Goal: Task Accomplishment & Management: Manage account settings

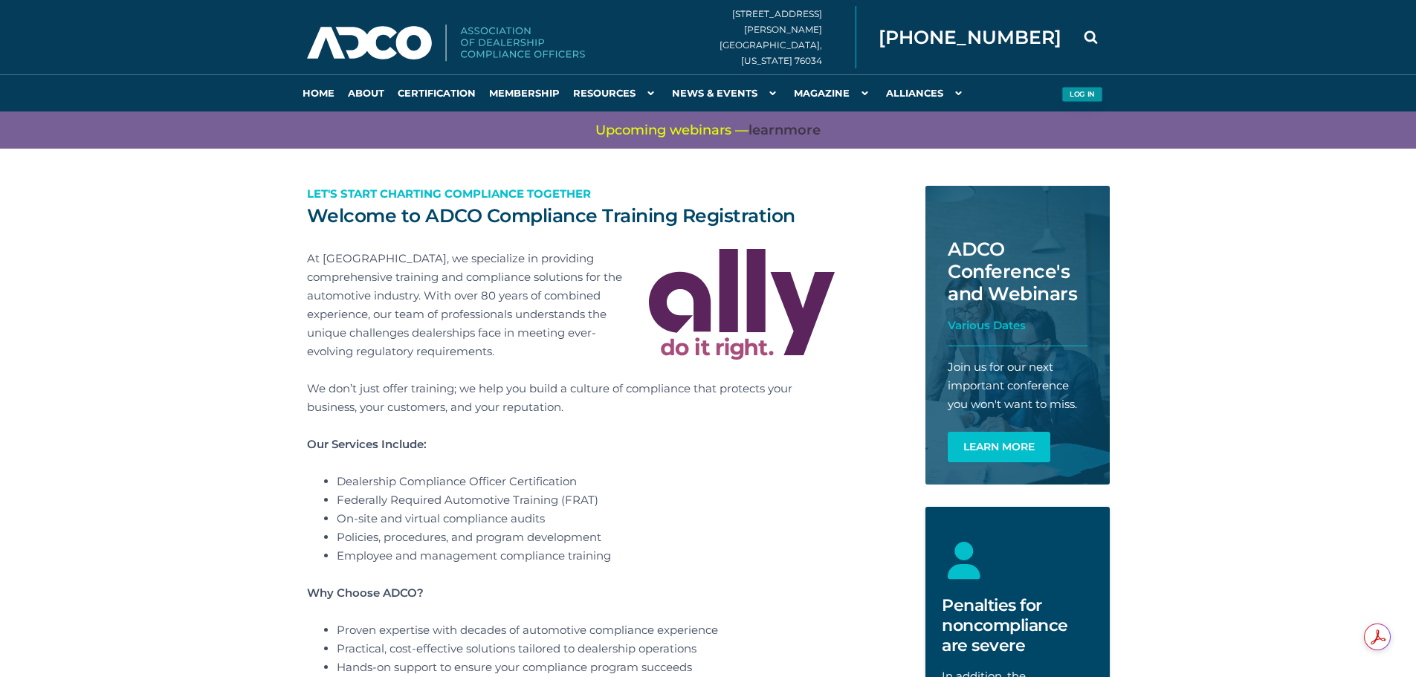
click at [1068, 94] on button "Log in" at bounding box center [1082, 95] width 41 height 16
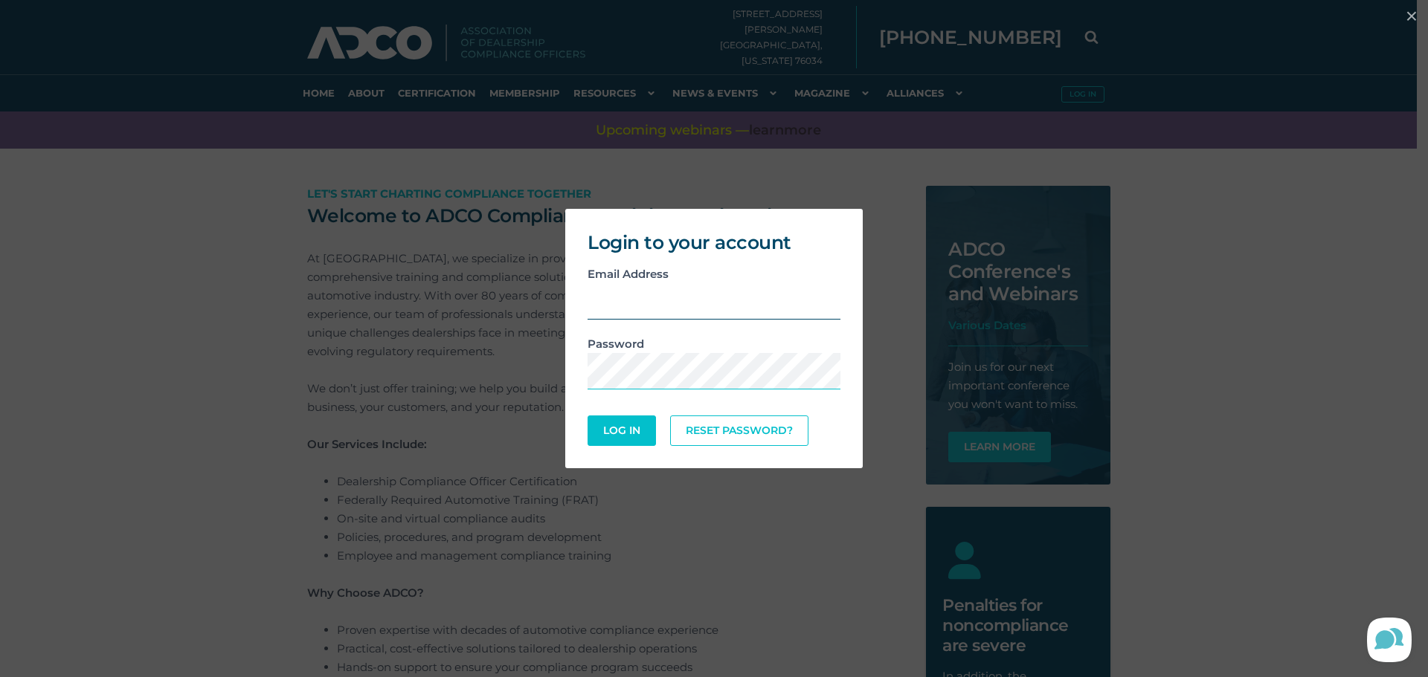
click at [657, 316] on input "email" at bounding box center [713, 301] width 253 height 36
click at [635, 430] on button "Log In" at bounding box center [621, 430] width 65 height 29
click at [720, 303] on input "[EMAIL_ADDRESS][DOMAIN_NAME]" at bounding box center [713, 301] width 253 height 36
click at [720, 303] on input "jfigueroa@markwahlbergauto.com" at bounding box center [713, 301] width 253 height 36
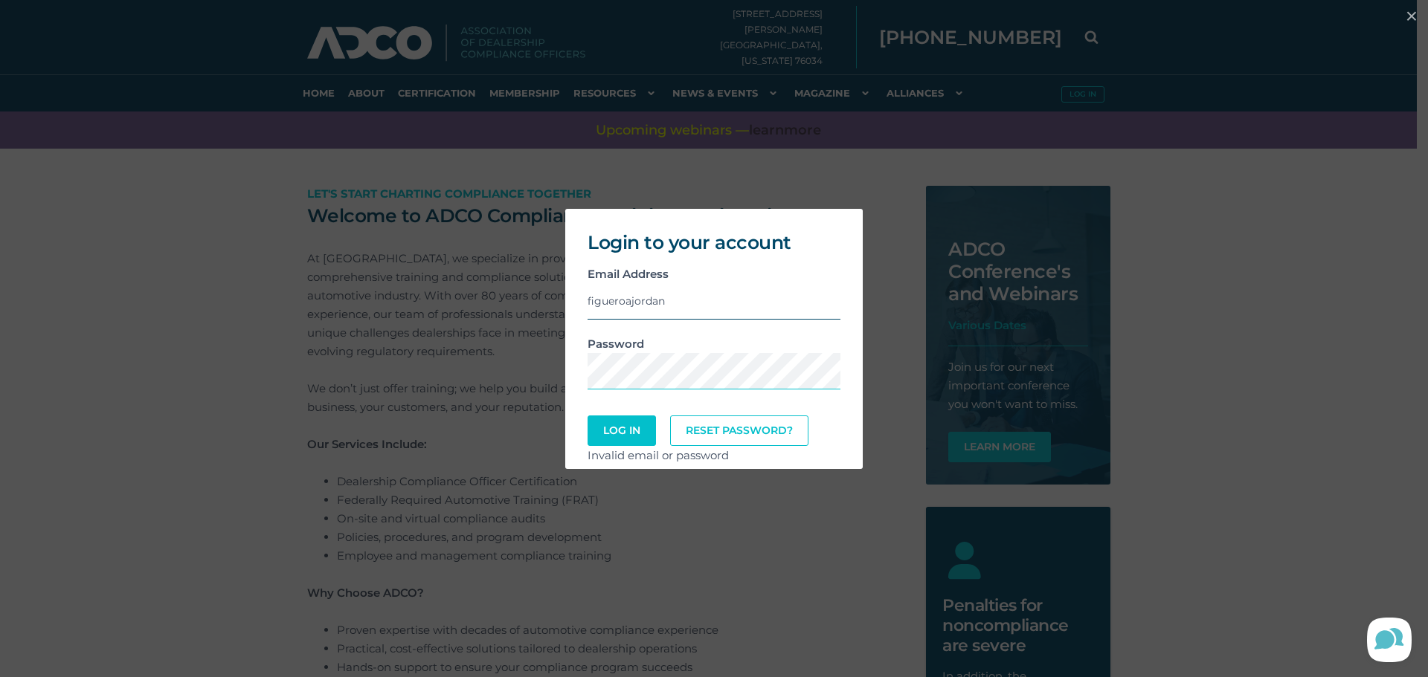
type input "[EMAIL_ADDRESS][DOMAIN_NAME]"
click at [607, 429] on button "Log In" at bounding box center [621, 430] width 65 height 29
click at [587, 416] on button "Log In" at bounding box center [621, 431] width 68 height 30
click at [799, 317] on input "figueroajordan402@gmail.com" at bounding box center [713, 301] width 253 height 36
click at [761, 421] on link "Reset Password?" at bounding box center [740, 430] width 132 height 29
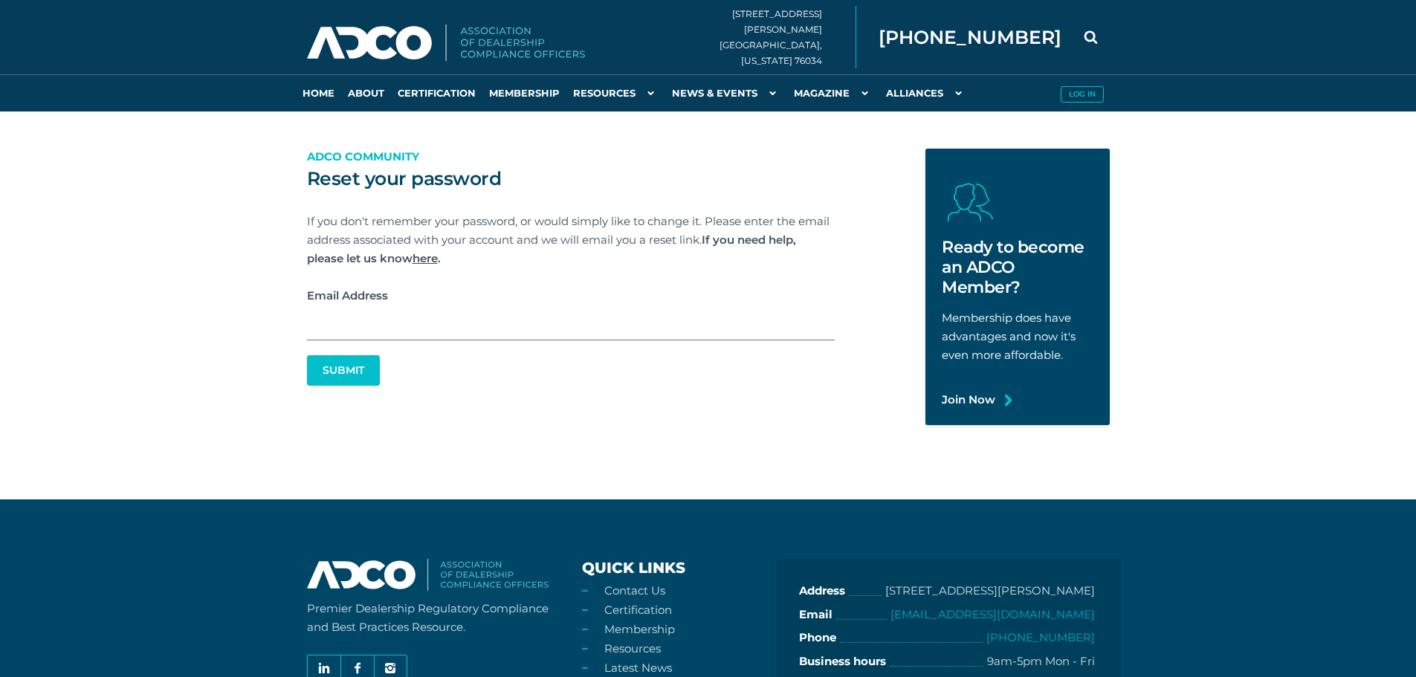
click at [561, 315] on input "Email Address" at bounding box center [571, 323] width 528 height 36
type input "figueroajordan402@gmail.com"
click at [362, 371] on button "Submit" at bounding box center [343, 370] width 69 height 29
click at [508, 323] on input "figueroajordan402@gmail.com" at bounding box center [571, 323] width 528 height 36
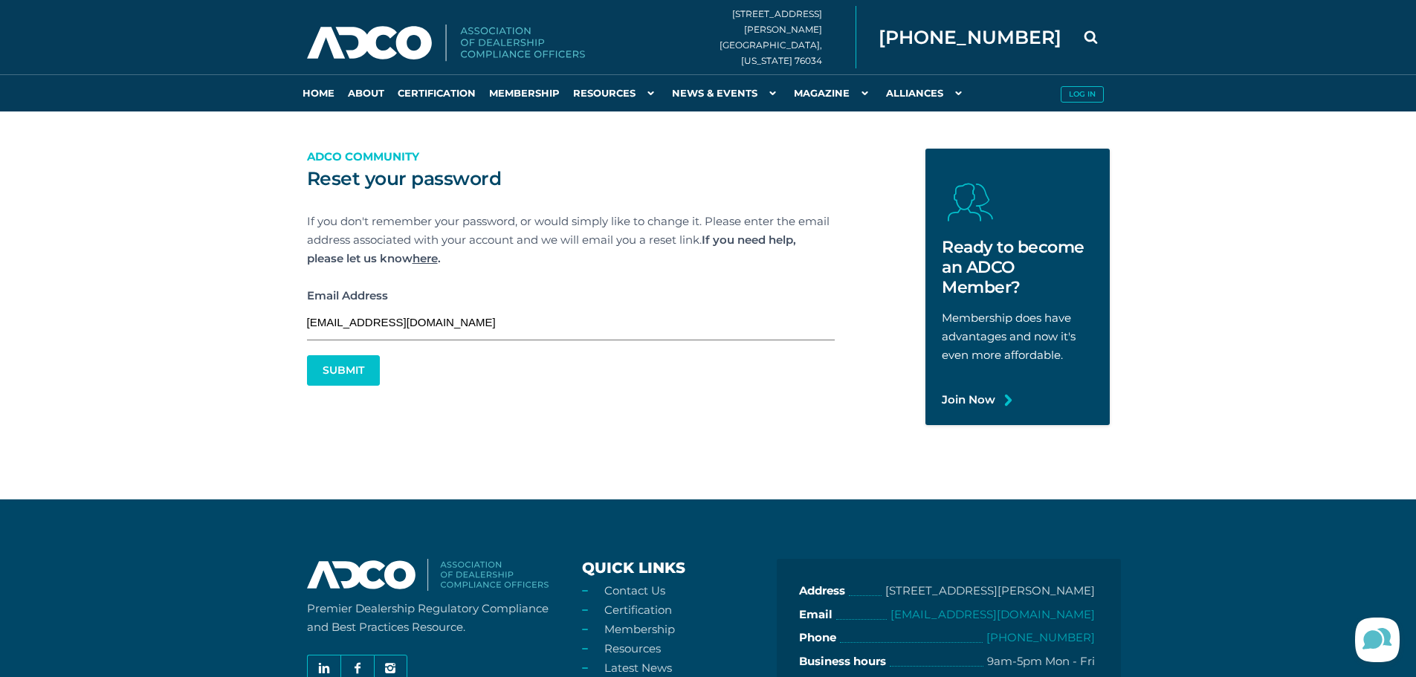
click at [508, 323] on input "figueroajordan402@gmail.com" at bounding box center [571, 323] width 528 height 36
type input "[EMAIL_ADDRESS][DOMAIN_NAME]"
click button "Submit" at bounding box center [0, 0] width 0 height 0
click at [367, 370] on button "Submit" at bounding box center [343, 370] width 69 height 29
click at [1094, 95] on button "Log in" at bounding box center [1082, 95] width 41 height 16
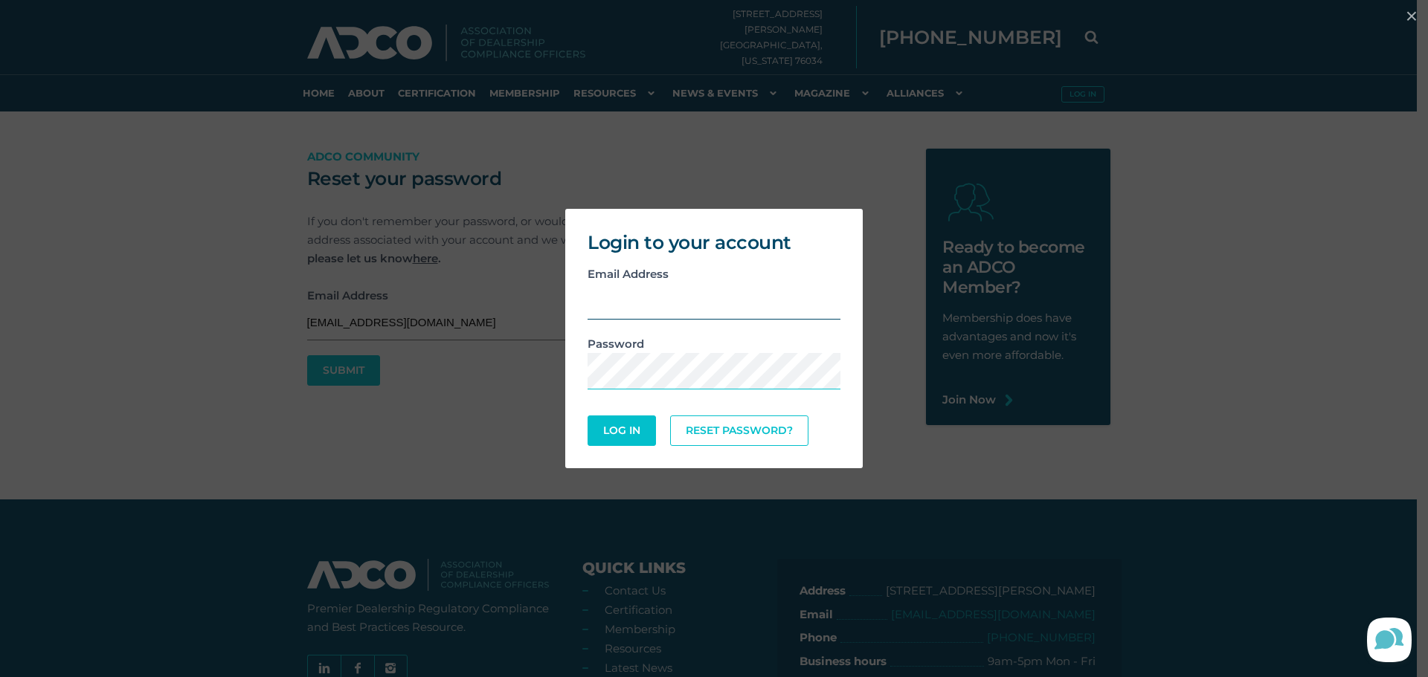
click at [681, 309] on input "email" at bounding box center [713, 301] width 253 height 36
type input "[EMAIL_ADDRESS][DOMAIN_NAME]"
click at [696, 393] on div "Password" at bounding box center [713, 370] width 275 height 70
click at [587, 416] on button "Log In" at bounding box center [621, 431] width 68 height 30
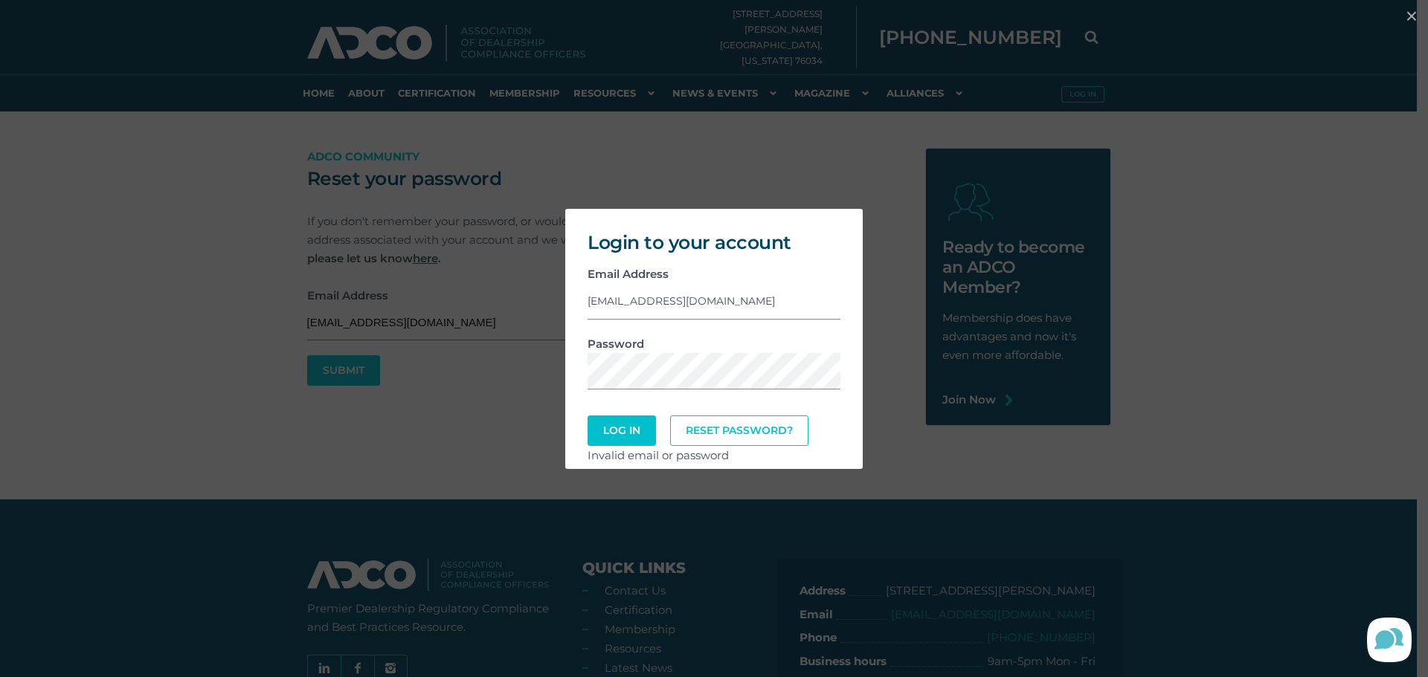
click at [871, 337] on div "Login to your account Email Address [EMAIL_ADDRESS][DOMAIN_NAME] Password Log I…" at bounding box center [714, 338] width 1416 height 275
